Goal: Navigation & Orientation: Understand site structure

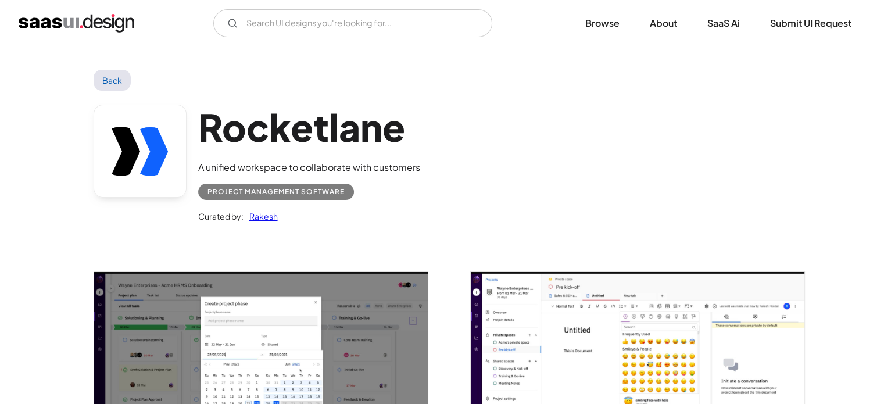
click at [114, 74] on link "Back" at bounding box center [113, 80] width 38 height 21
click at [113, 77] on link "Back" at bounding box center [113, 80] width 38 height 21
click at [47, 25] on img "home" at bounding box center [77, 23] width 116 height 19
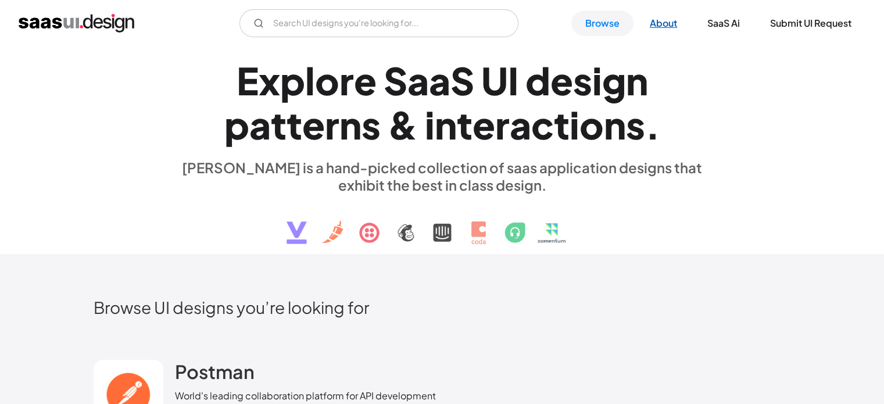
click at [670, 19] on link "About" at bounding box center [663, 23] width 55 height 26
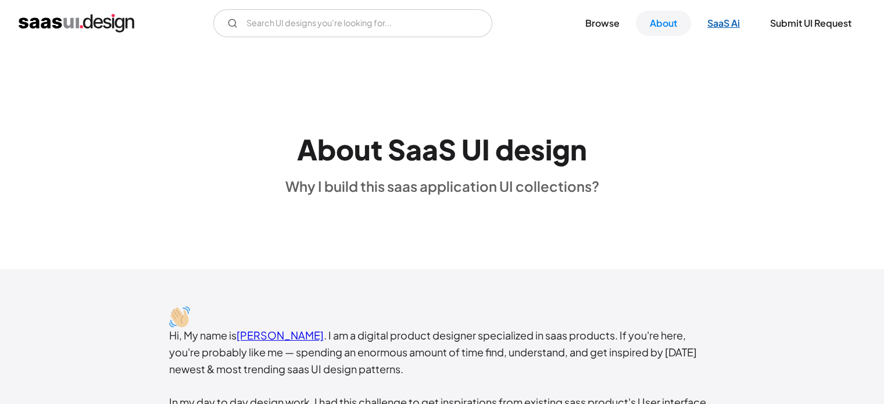
click at [727, 21] on link "SaaS Ai" at bounding box center [724, 23] width 60 height 26
